Goal: Information Seeking & Learning: Learn about a topic

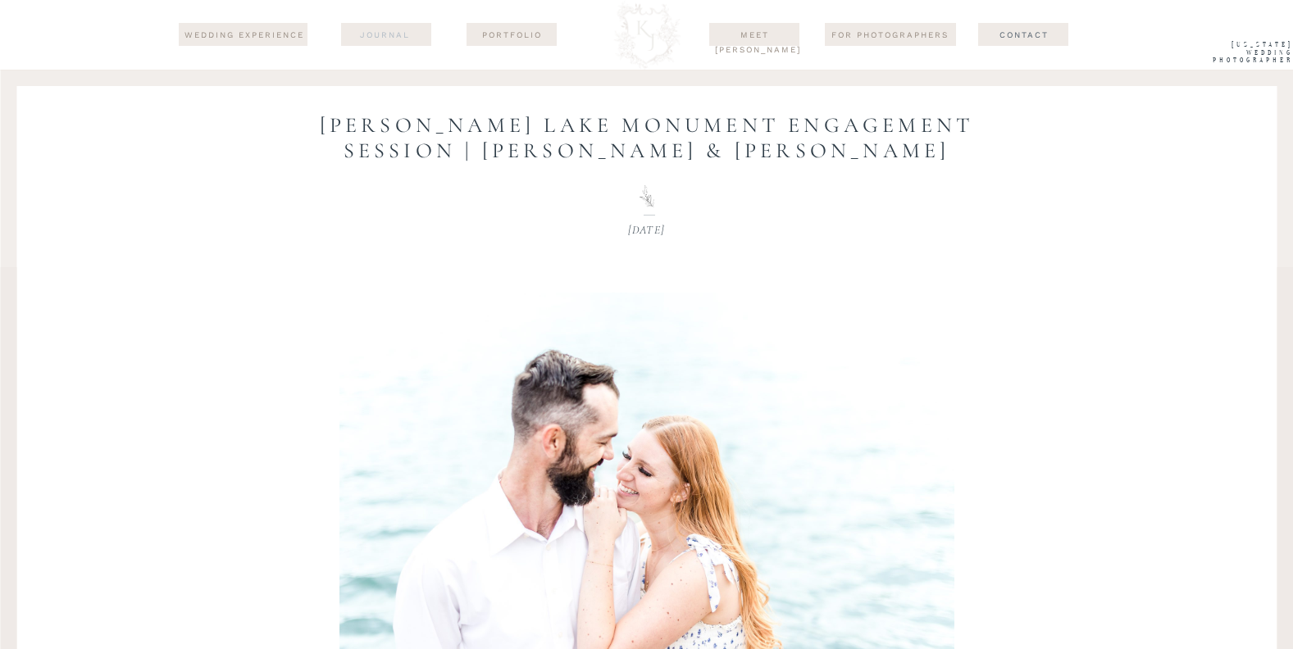
click at [388, 39] on nav "journal" at bounding box center [385, 34] width 80 height 13
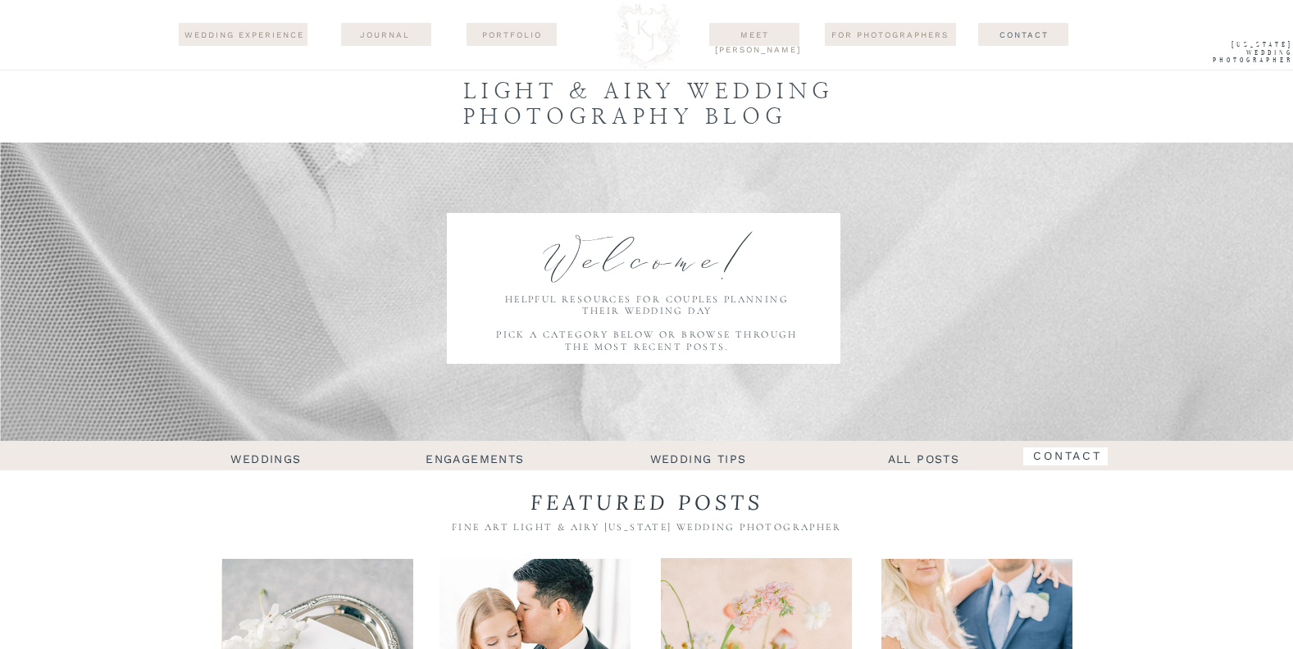
click at [475, 456] on h2 "engagements" at bounding box center [475, 457] width 131 height 17
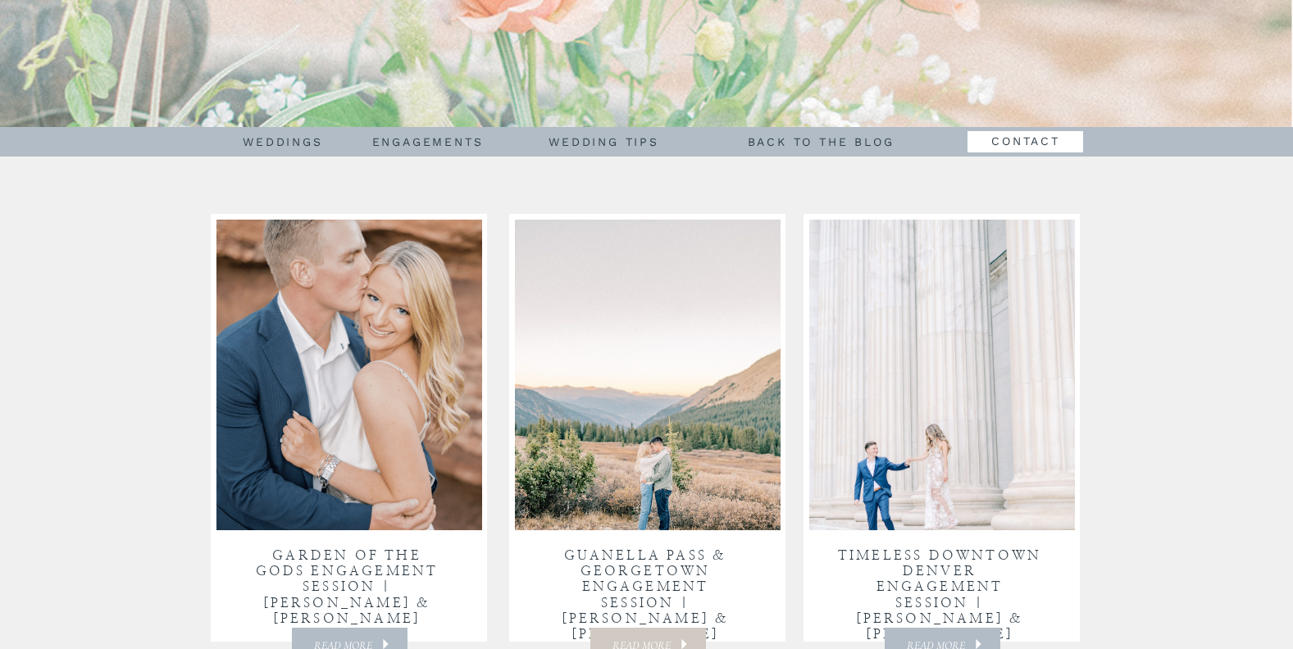
scroll to position [258, 0]
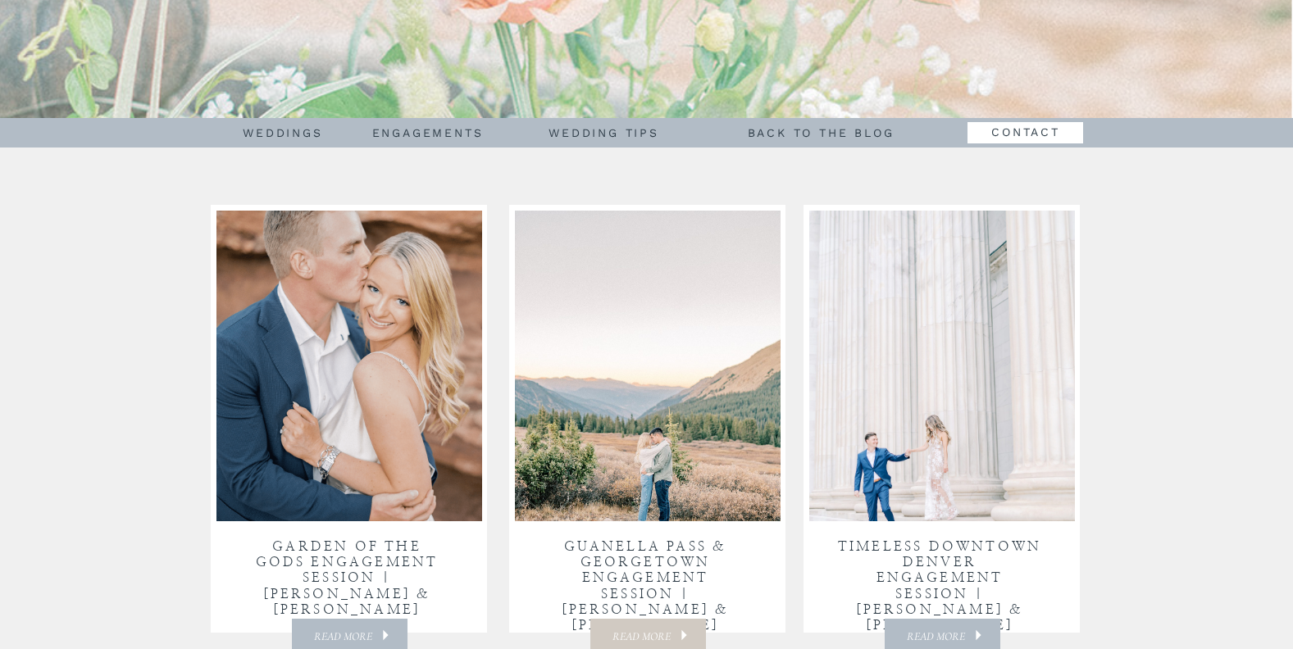
click at [687, 356] on img at bounding box center [648, 366] width 266 height 311
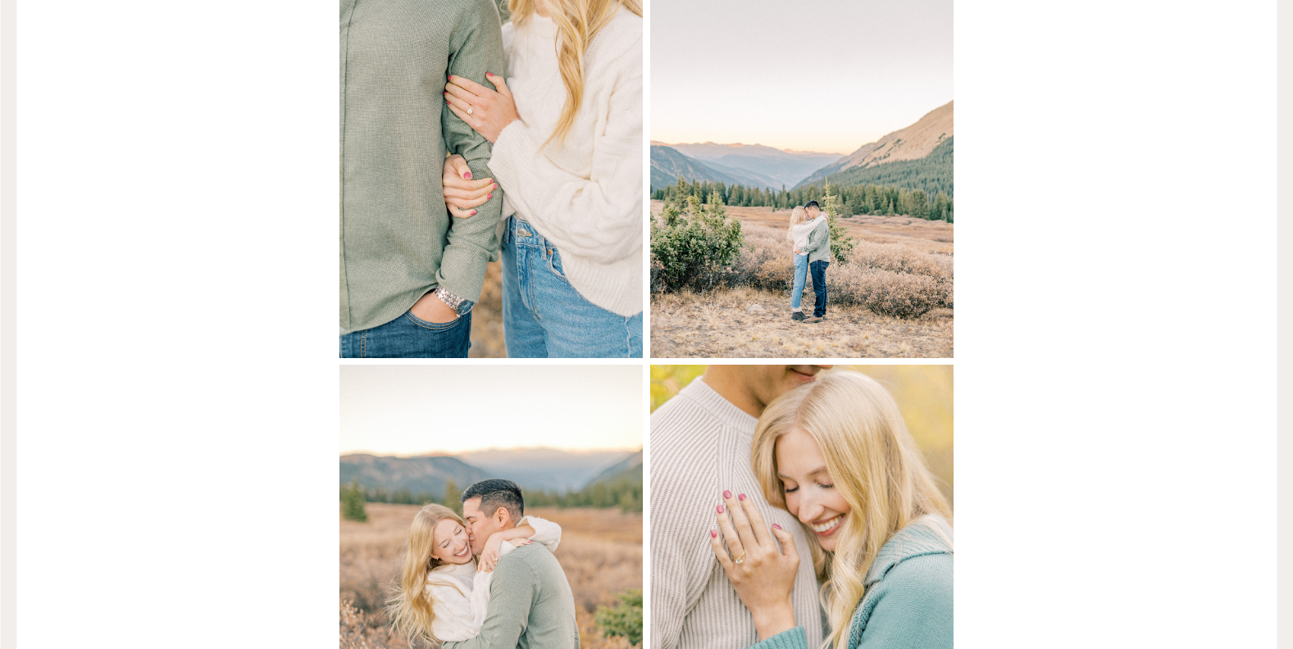
scroll to position [2630, 0]
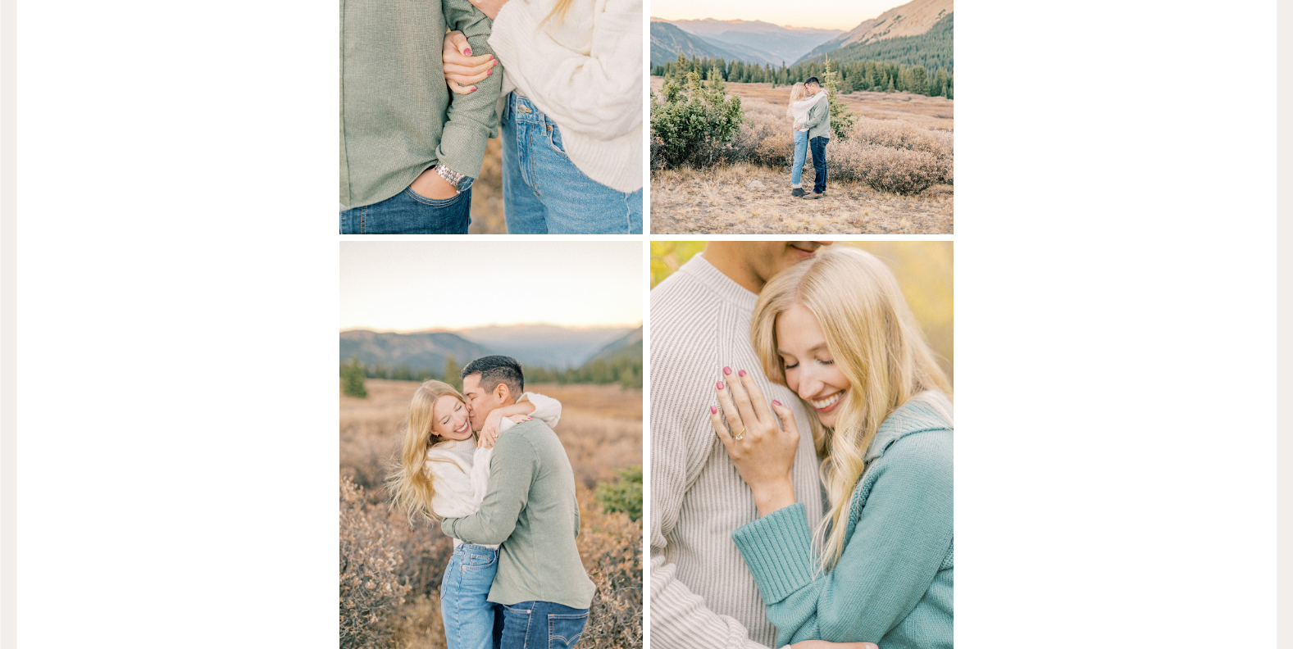
click at [545, 289] on img at bounding box center [491, 469] width 304 height 457
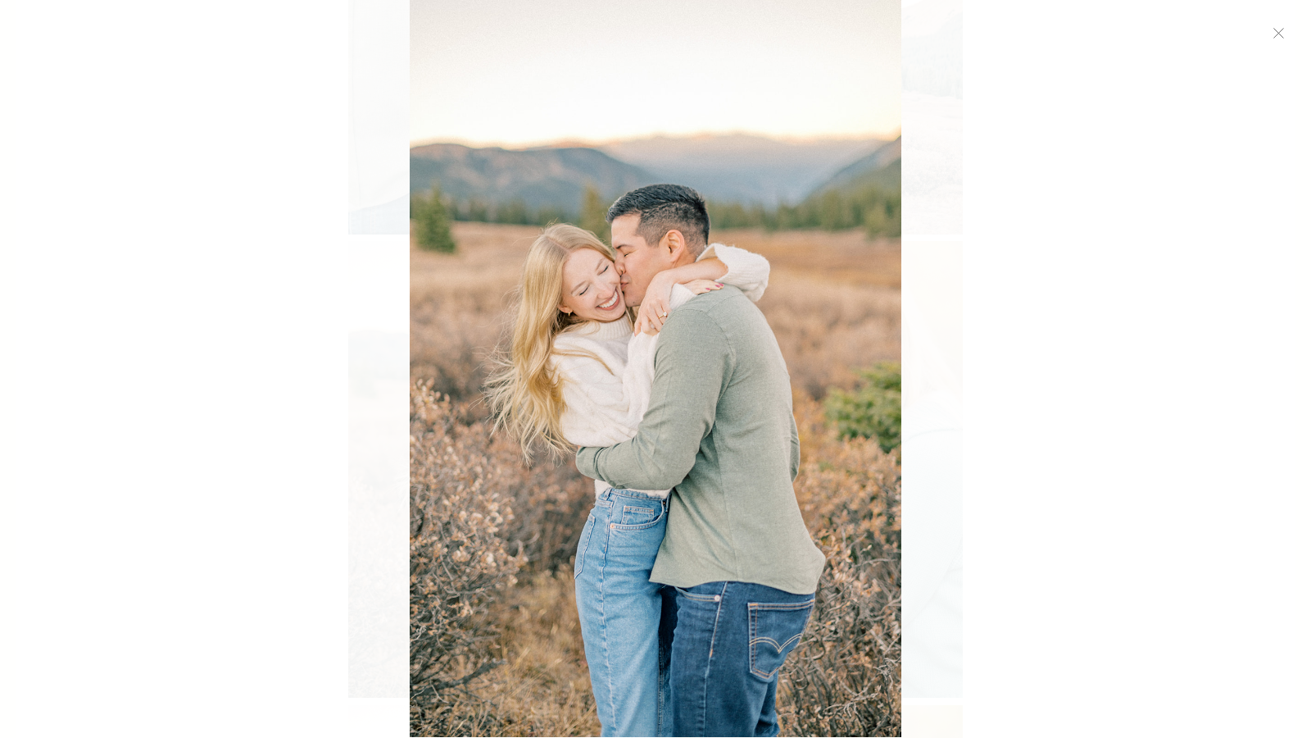
click at [563, 350] on img at bounding box center [655, 368] width 491 height 738
click at [1283, 37] on use at bounding box center [1279, 33] width 9 height 9
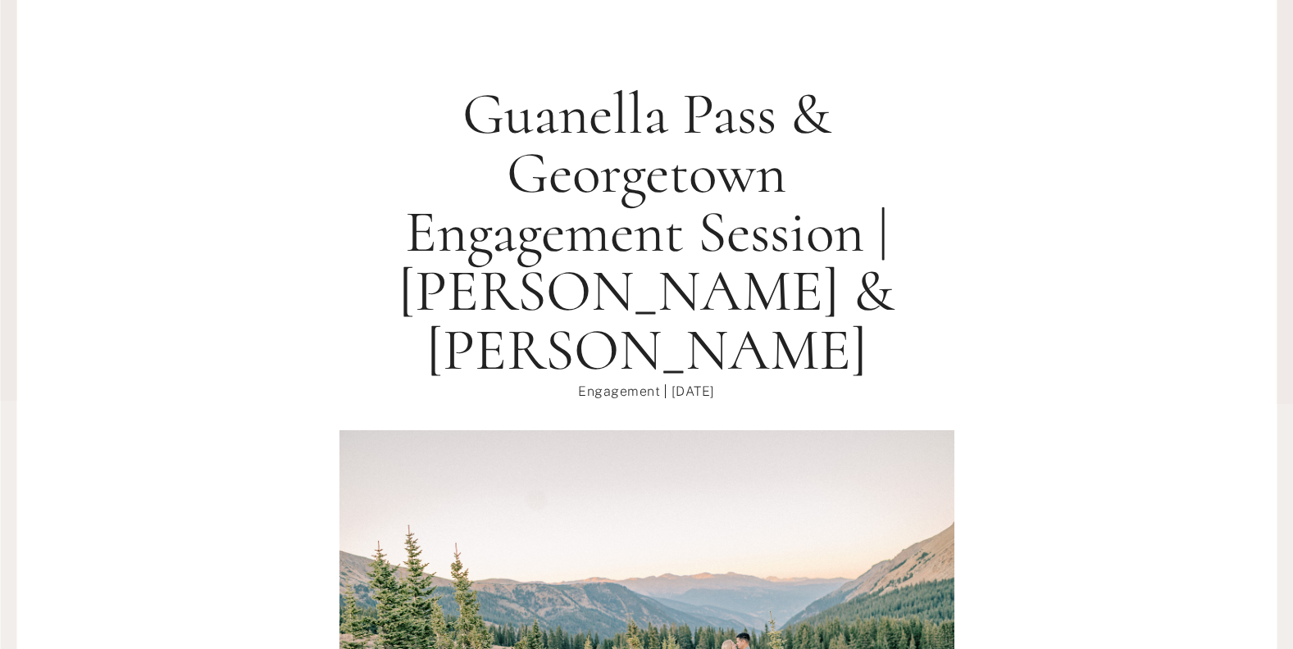
scroll to position [0, 0]
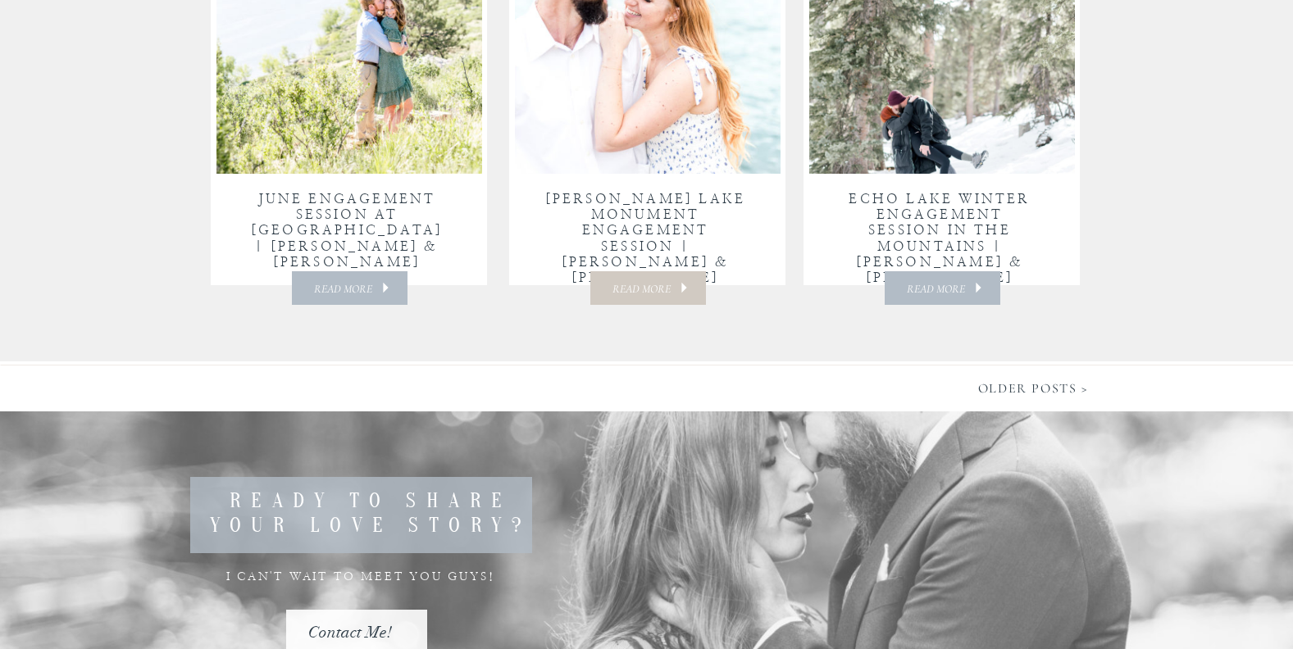
scroll to position [2302, 0]
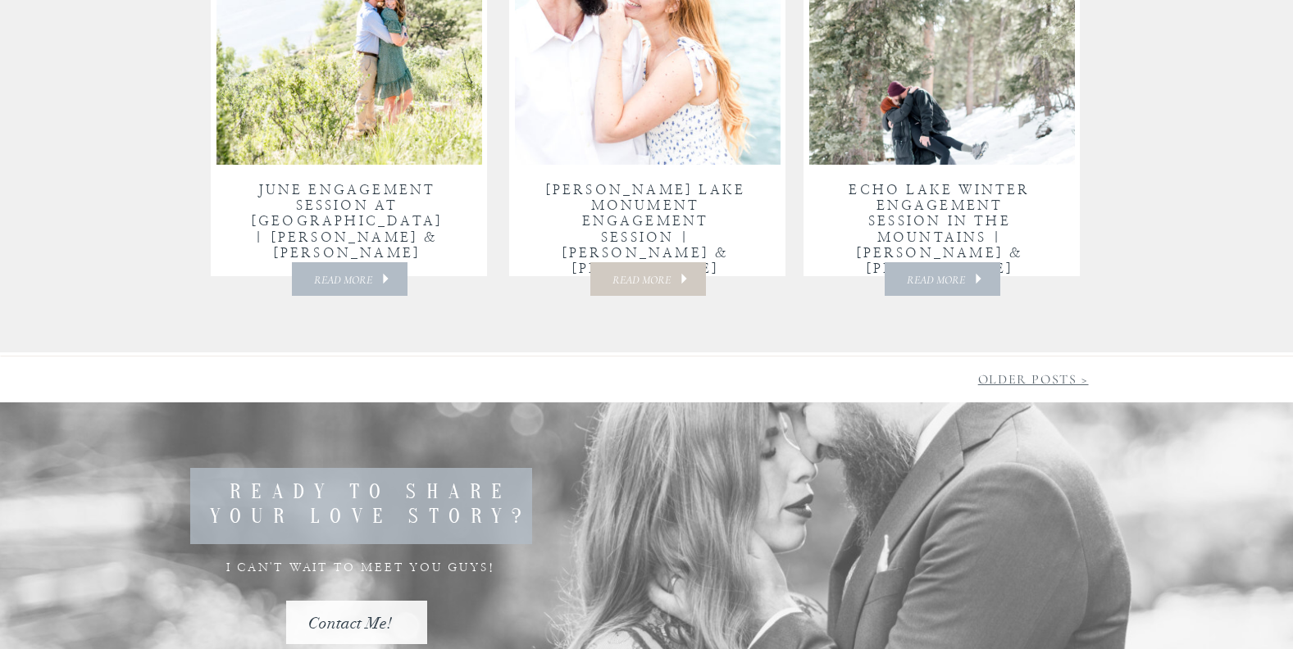
click at [1056, 386] on link "Older Posts >" at bounding box center [1033, 379] width 111 height 16
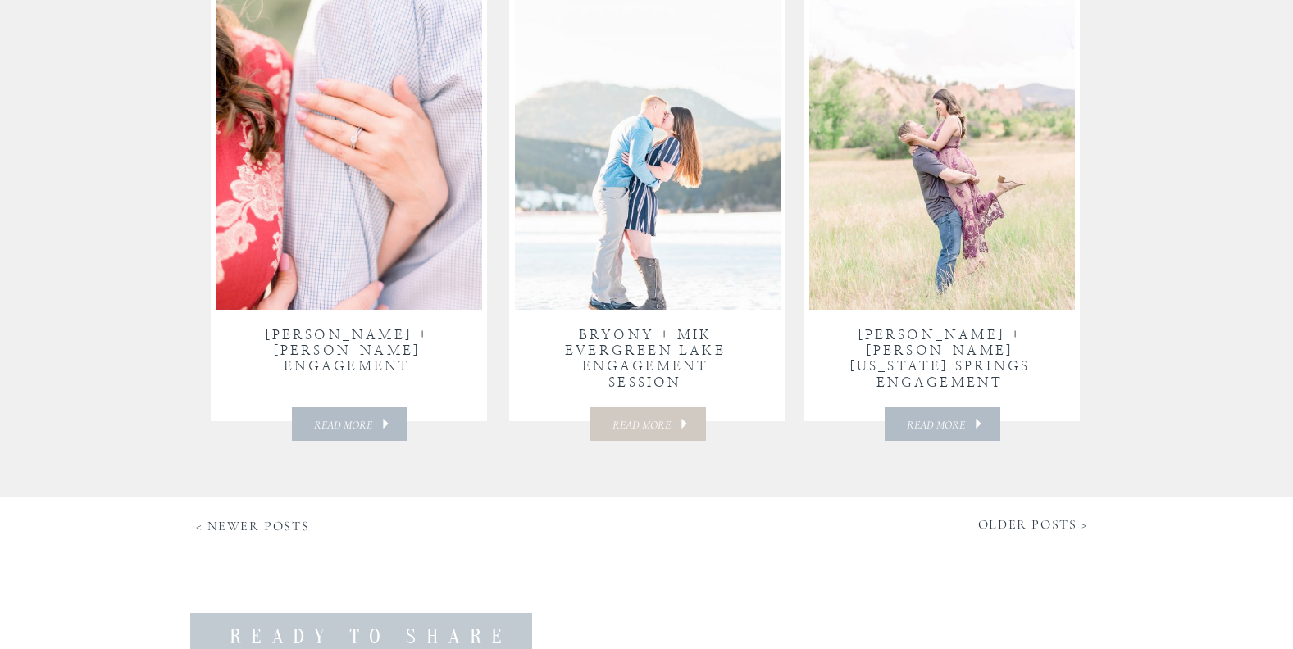
scroll to position [2166, 0]
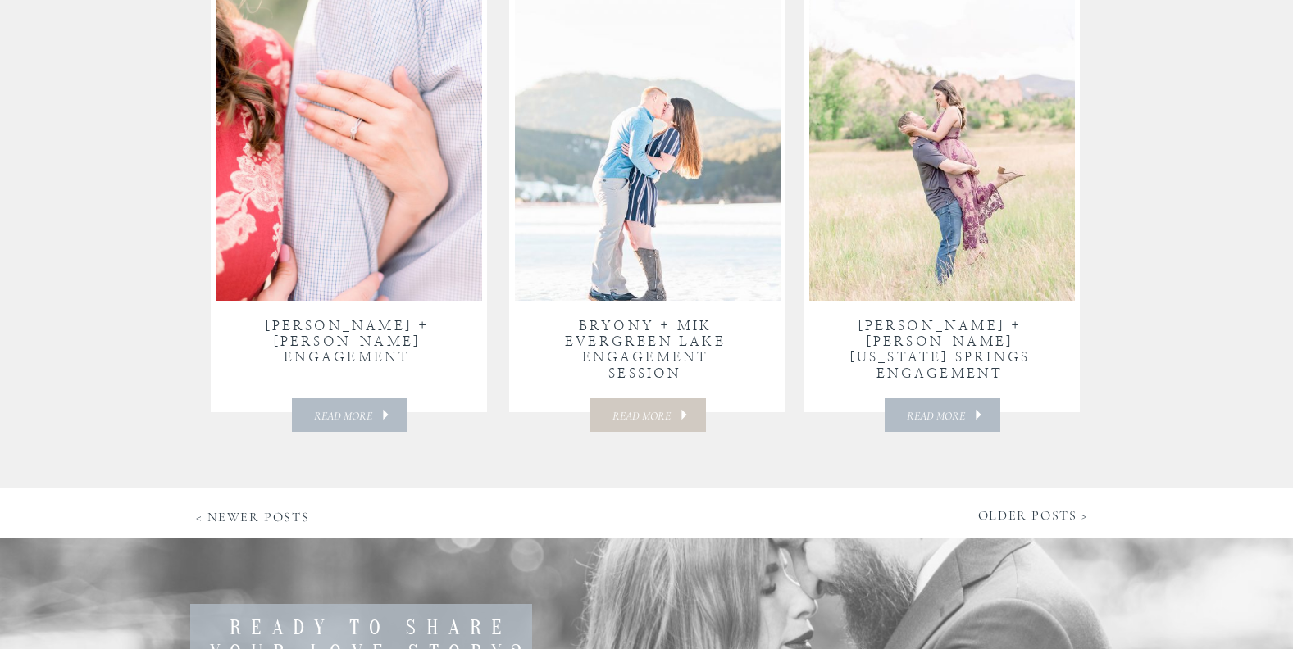
click at [283, 79] on img at bounding box center [349, 145] width 266 height 311
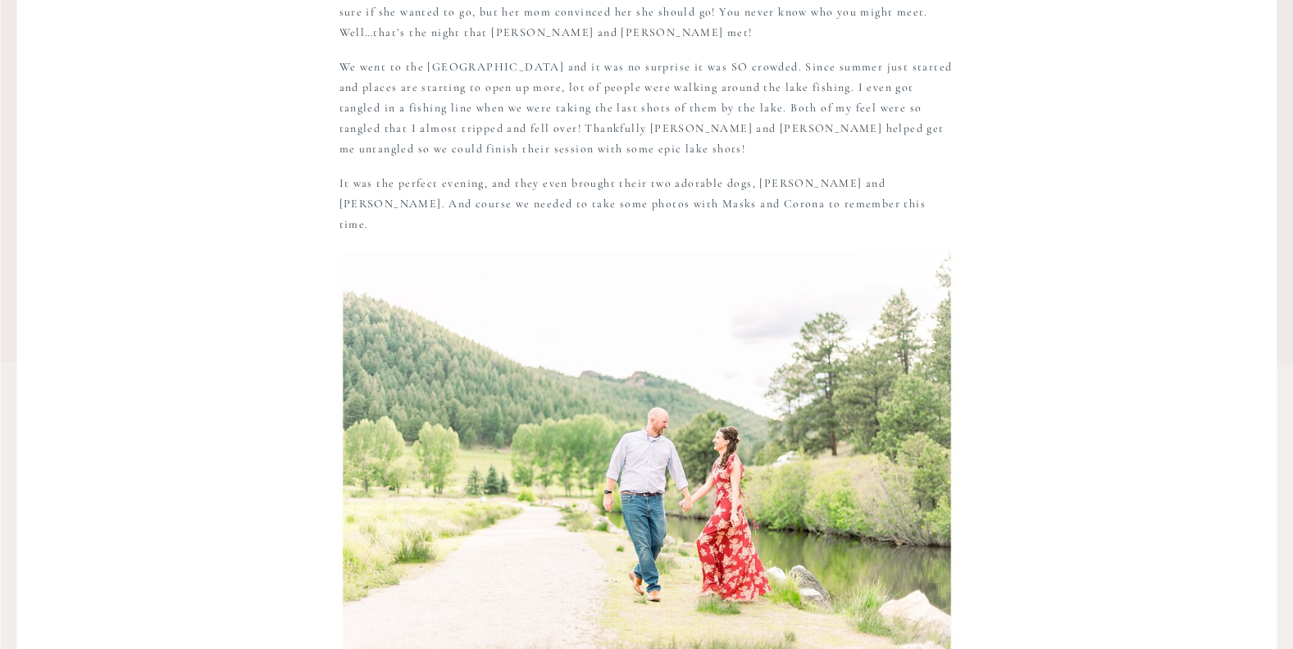
scroll to position [467, 0]
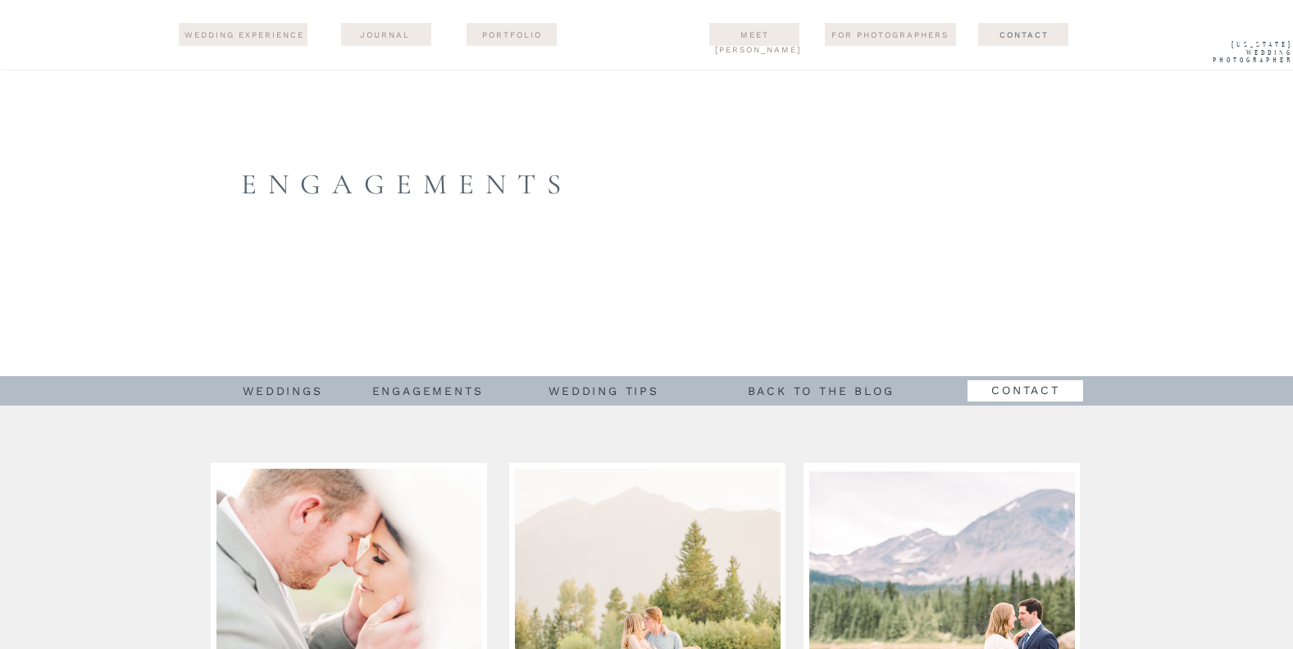
scroll to position [2166, 0]
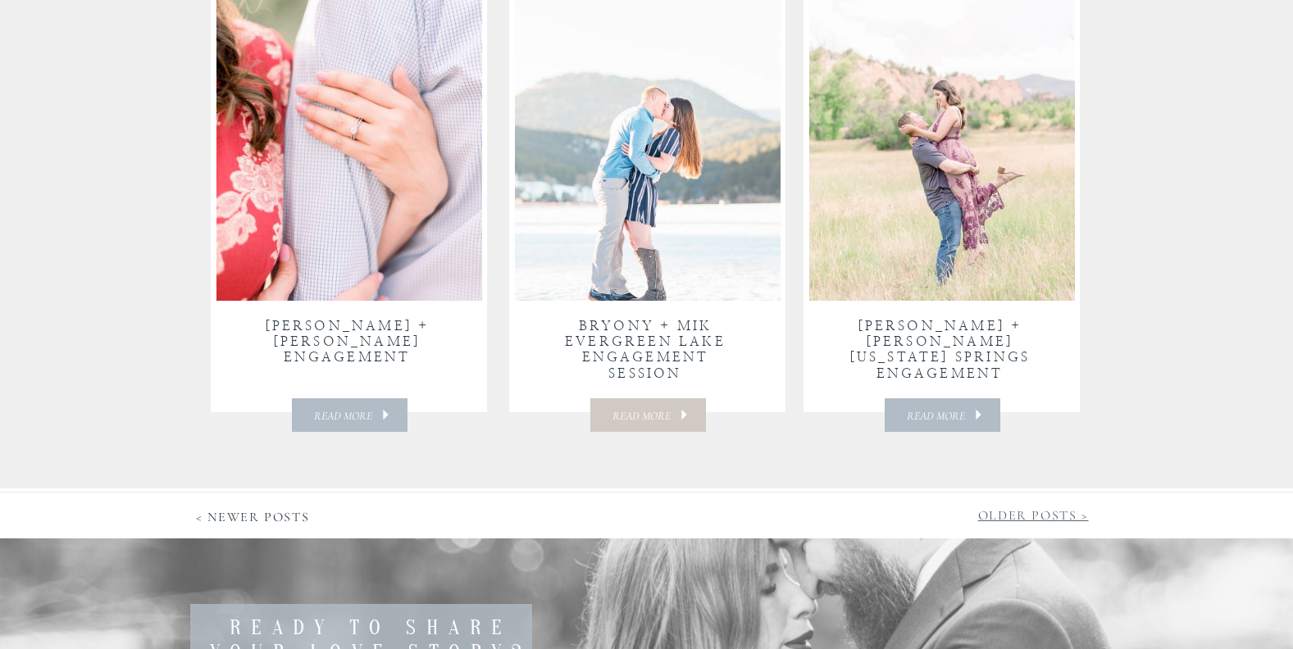
click at [1049, 512] on link "Older Posts >" at bounding box center [1033, 515] width 111 height 16
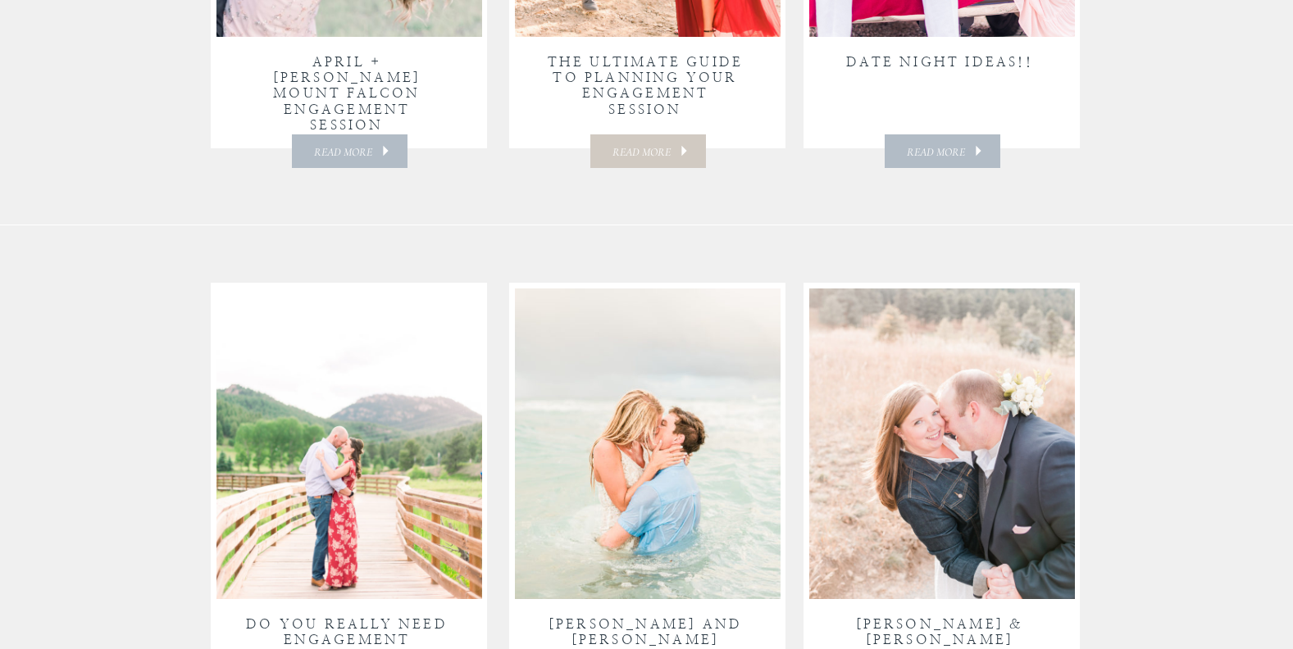
scroll to position [1309, 0]
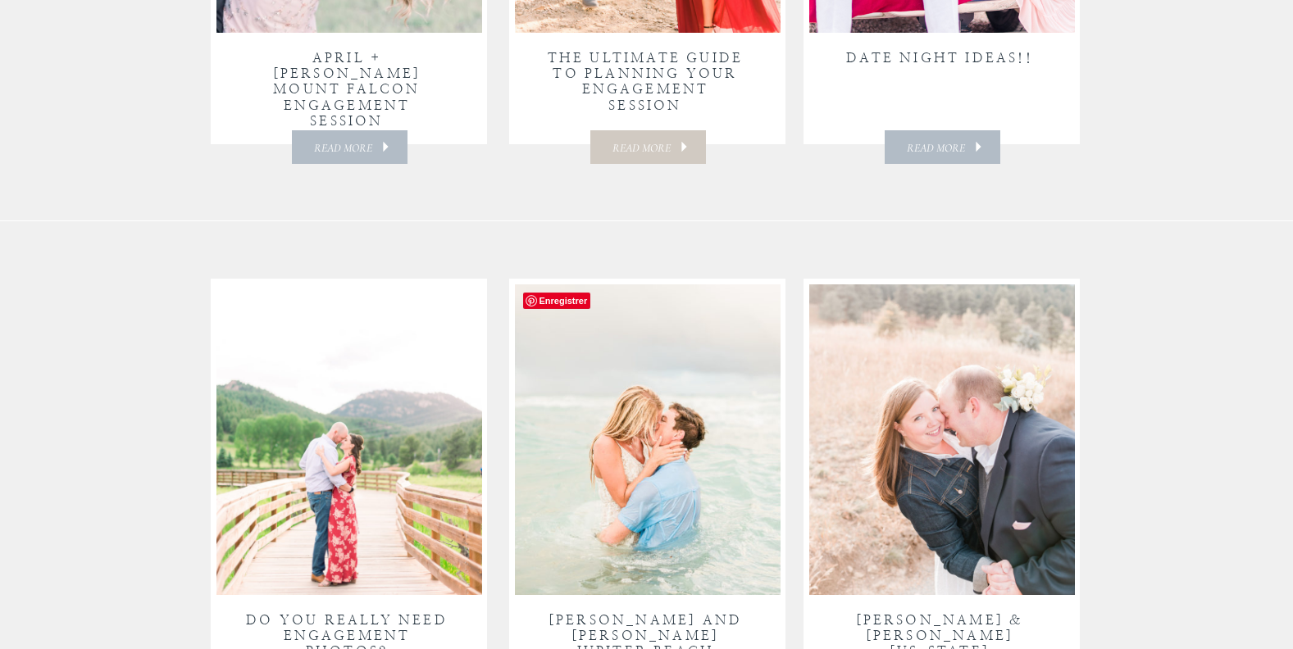
click at [643, 380] on img at bounding box center [648, 439] width 266 height 311
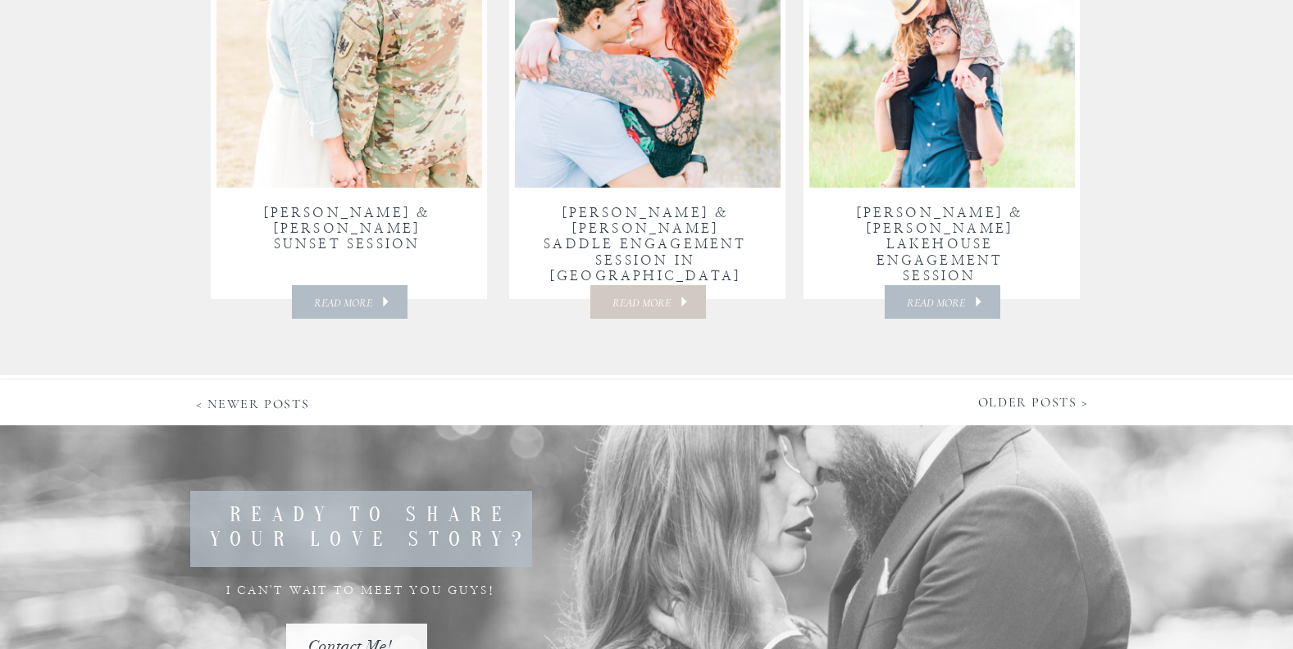
scroll to position [2297, 0]
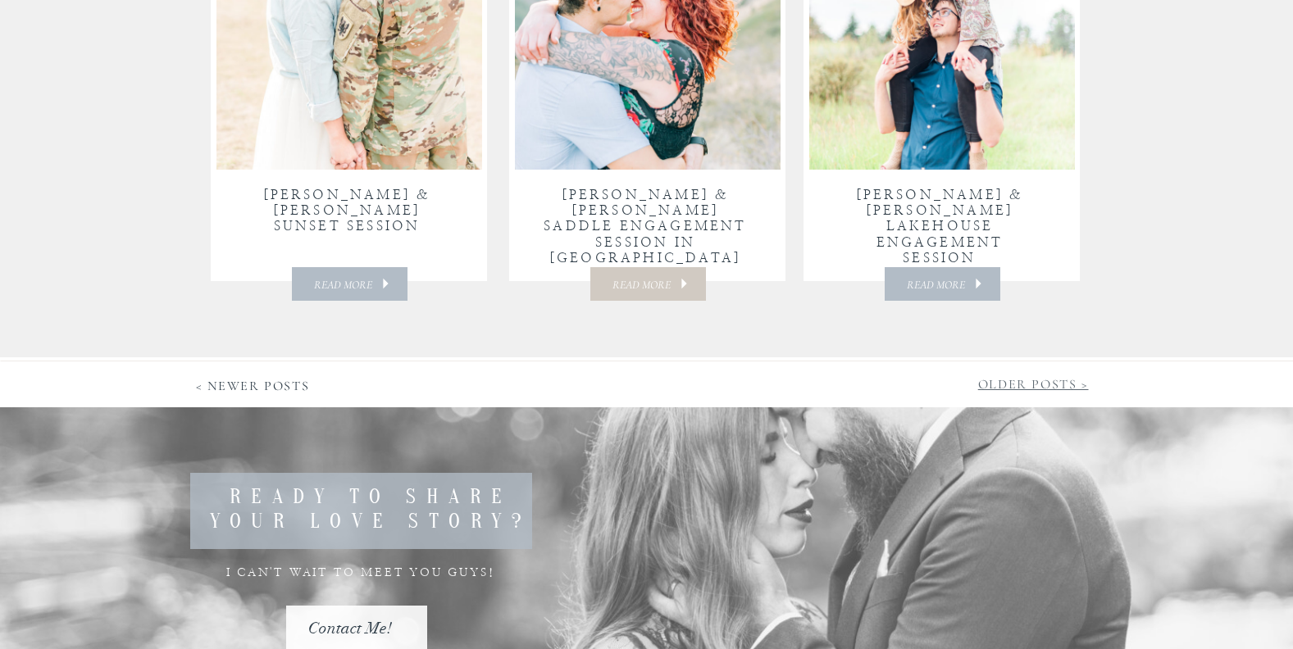
click at [1041, 380] on link "Older Posts >" at bounding box center [1033, 384] width 111 height 16
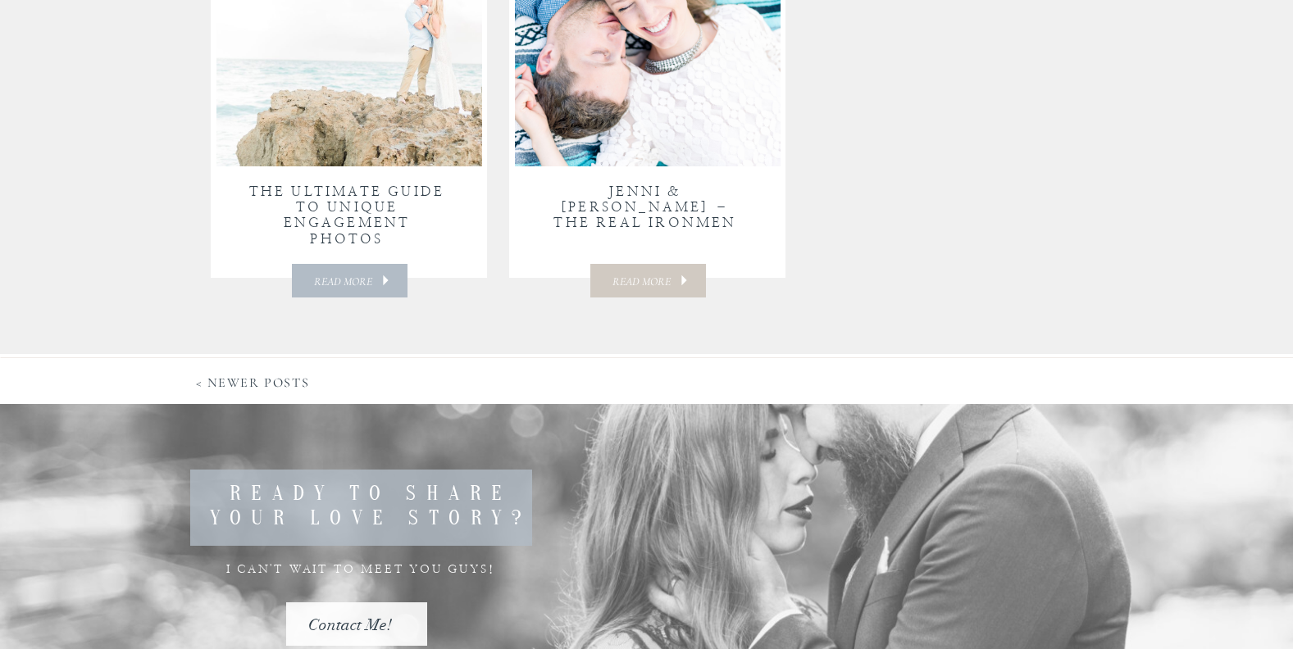
scroll to position [618, 0]
